Goal: Task Accomplishment & Management: Use online tool/utility

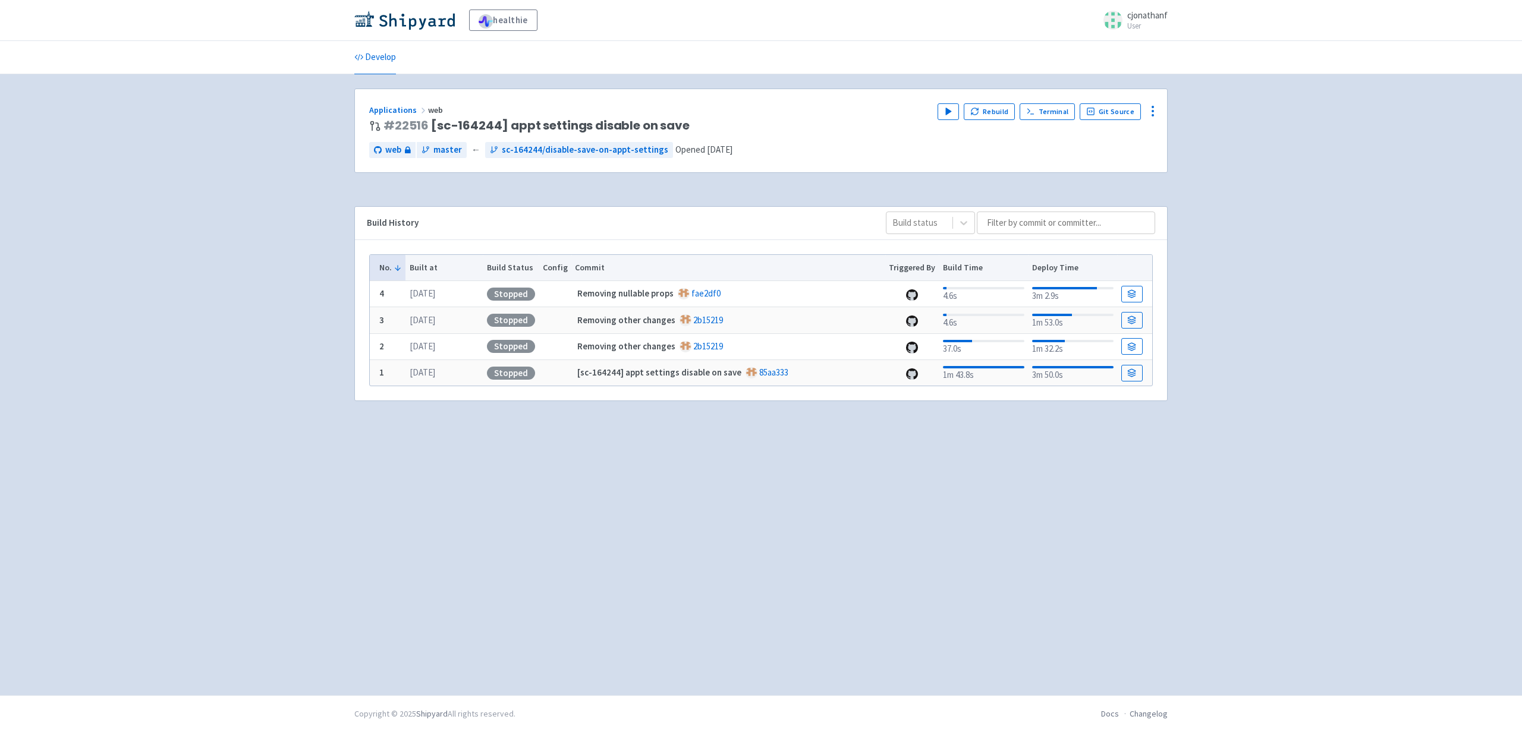
click at [848, 197] on div "Applications web # 22516 [sc-164244] appt settings disable on save Play Rebuild…" at bounding box center [760, 385] width 813 height 593
click at [952, 210] on div "Build History Build status" at bounding box center [761, 223] width 812 height 33
click at [993, 111] on button "Rebuild" at bounding box center [988, 111] width 51 height 17
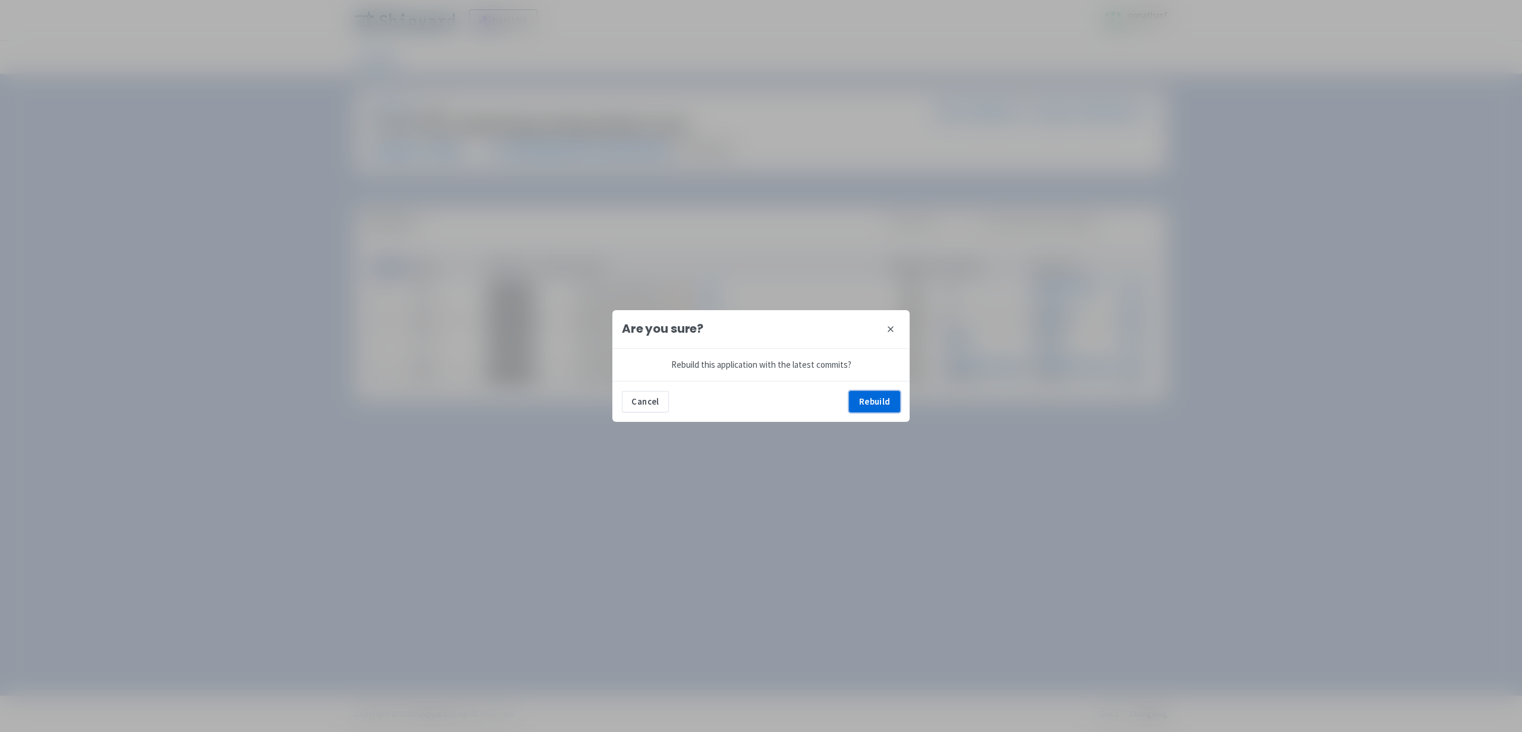
drag, startPoint x: 874, startPoint y: 405, endPoint x: 491, endPoint y: 51, distance: 522.4
click at [874, 404] on button "Rebuild" at bounding box center [874, 401] width 51 height 21
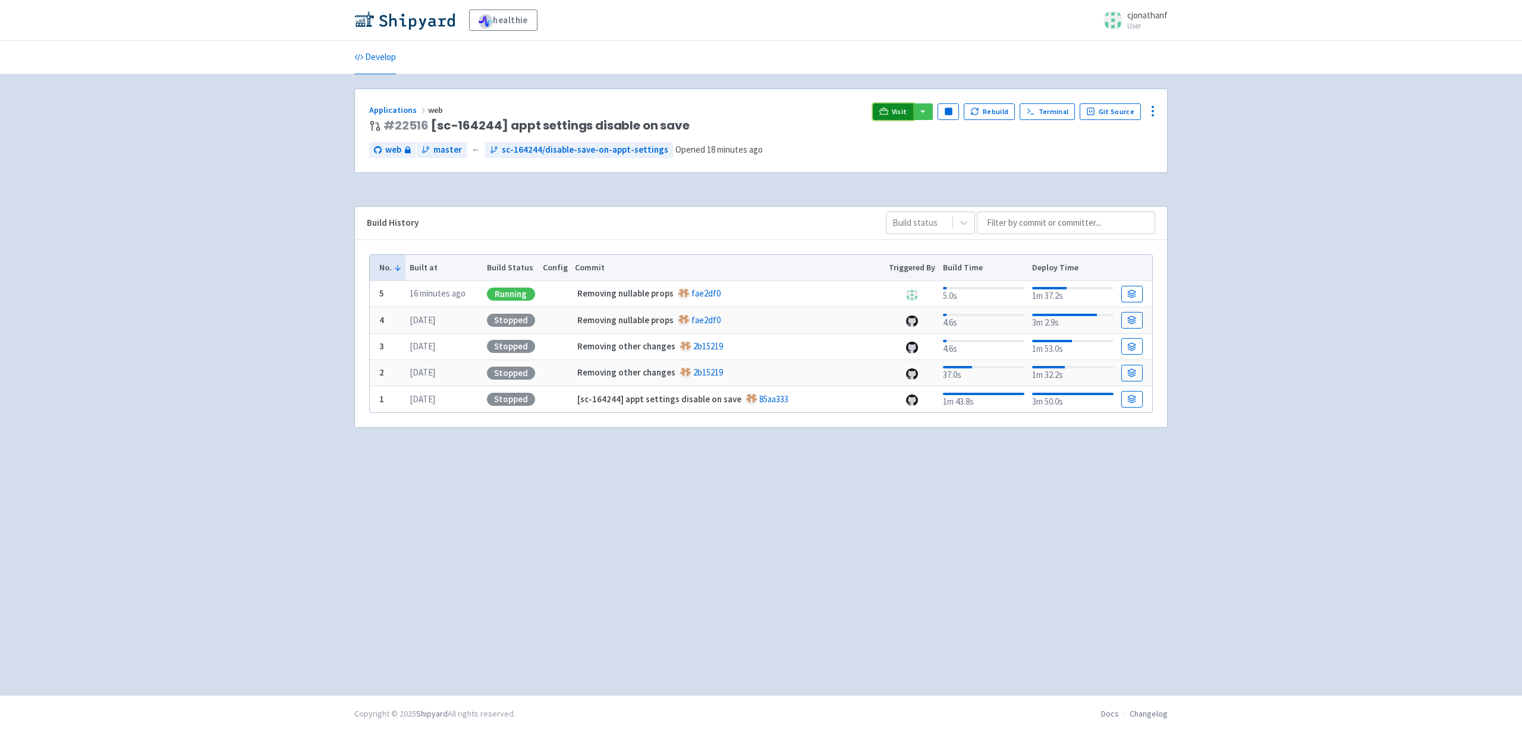
click at [905, 114] on span "Visit" at bounding box center [899, 112] width 15 height 10
